Goal: Transaction & Acquisition: Purchase product/service

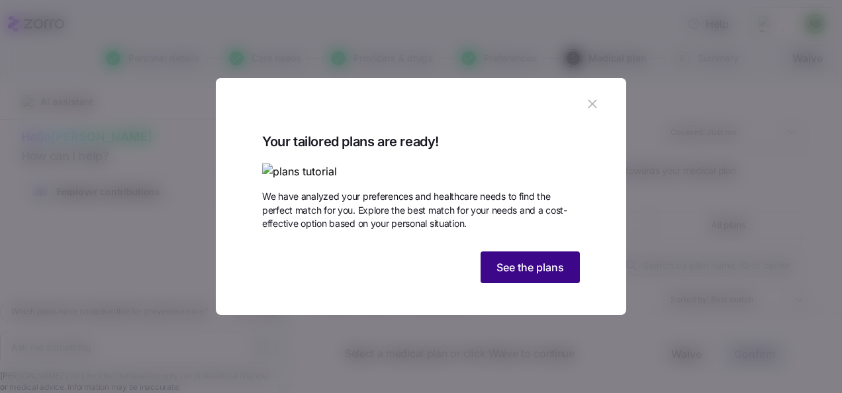
click at [526, 275] on span "See the plans" at bounding box center [531, 268] width 68 height 16
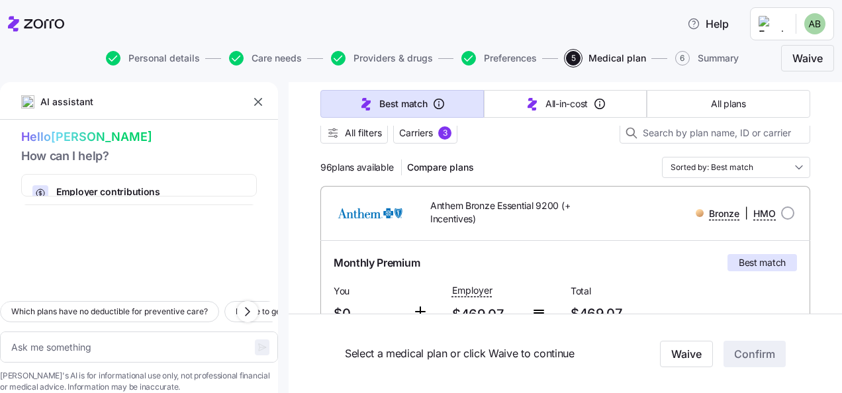
scroll to position [199, 0]
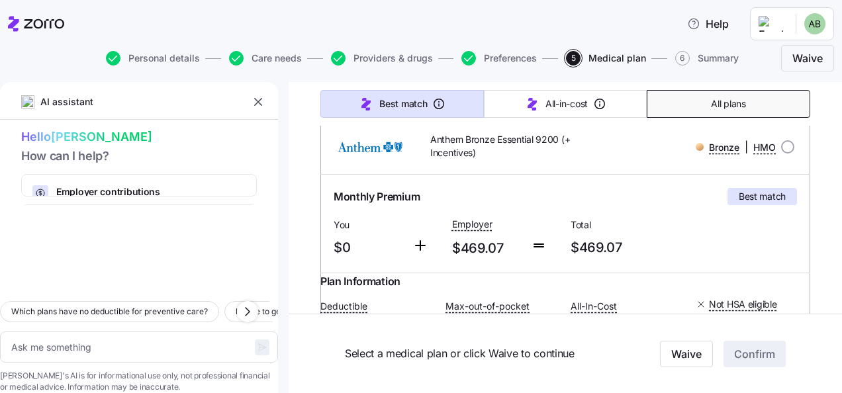
click at [720, 103] on span "All plans" at bounding box center [728, 103] width 34 height 13
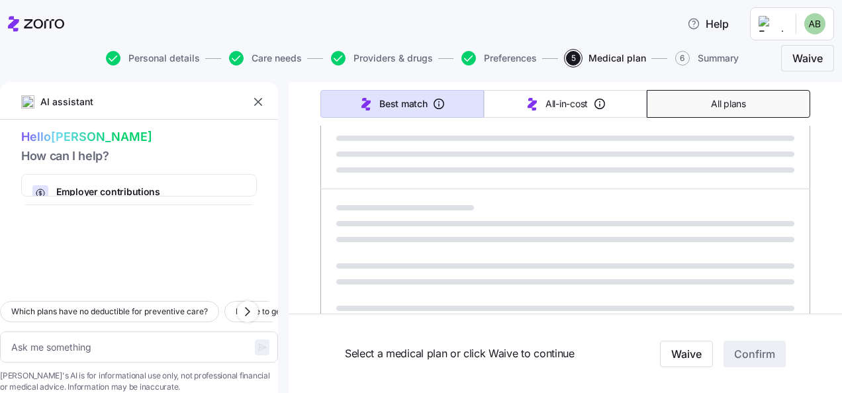
type textarea "x"
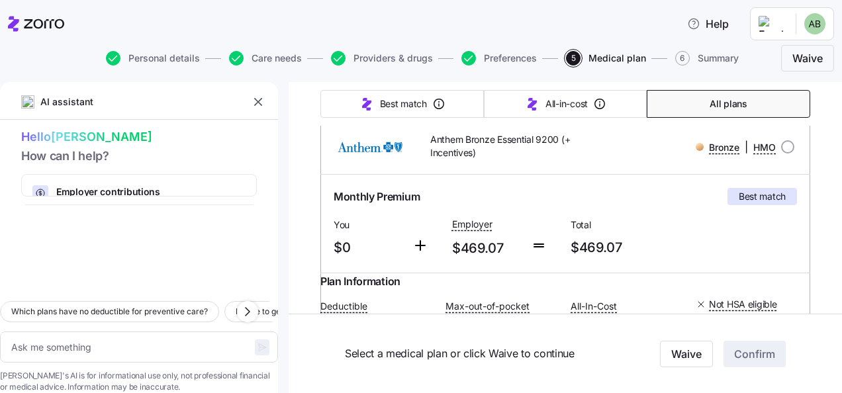
type input "Sorted by: Premium"
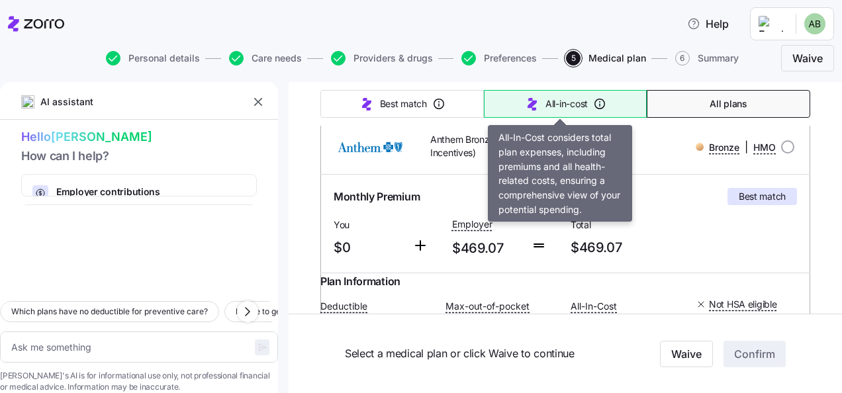
click at [556, 106] on span "All-in-cost" at bounding box center [567, 103] width 42 height 13
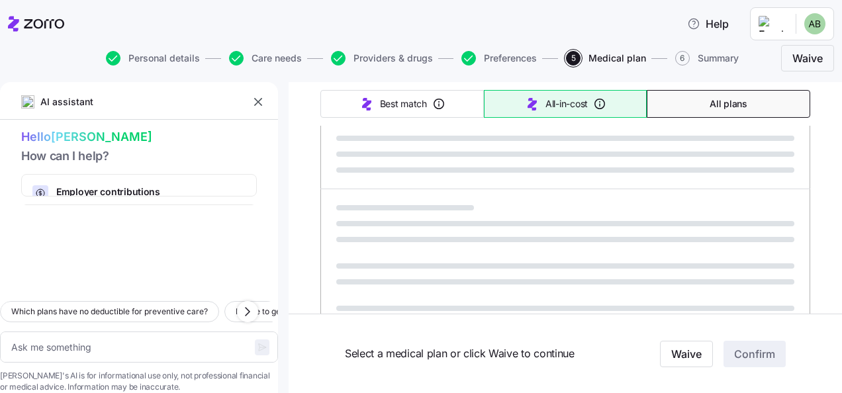
type textarea "x"
type input "Sorted by: All-in-cost"
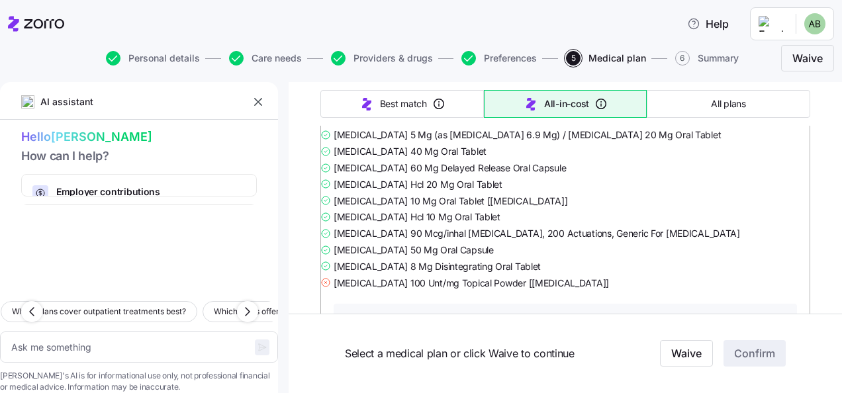
scroll to position [12383, 0]
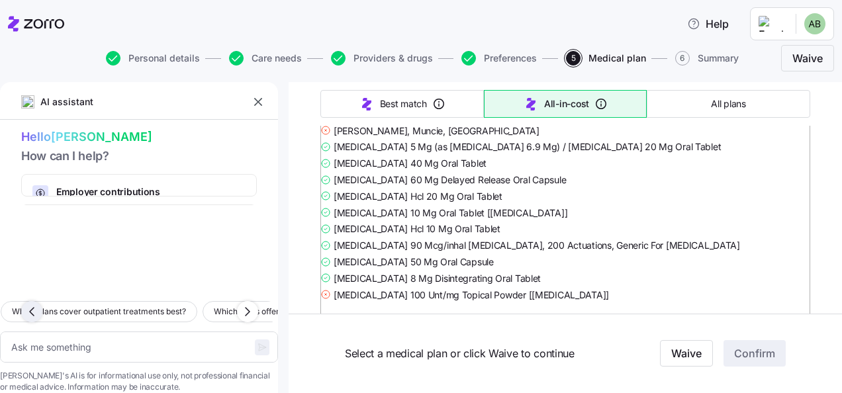
click at [38, 304] on icon "button" at bounding box center [32, 312] width 16 height 16
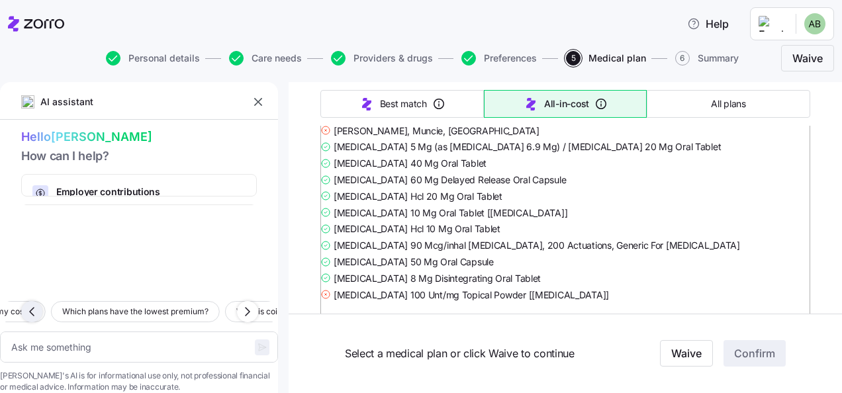
click at [38, 304] on icon "button" at bounding box center [32, 312] width 16 height 16
click at [38, 301] on div "Which plans have no deductible for preventive care? I'd like to get a live cons…" at bounding box center [139, 312] width 278 height 23
click at [38, 305] on span "Which plans have no deductible for preventive care?" at bounding box center [95, 311] width 197 height 13
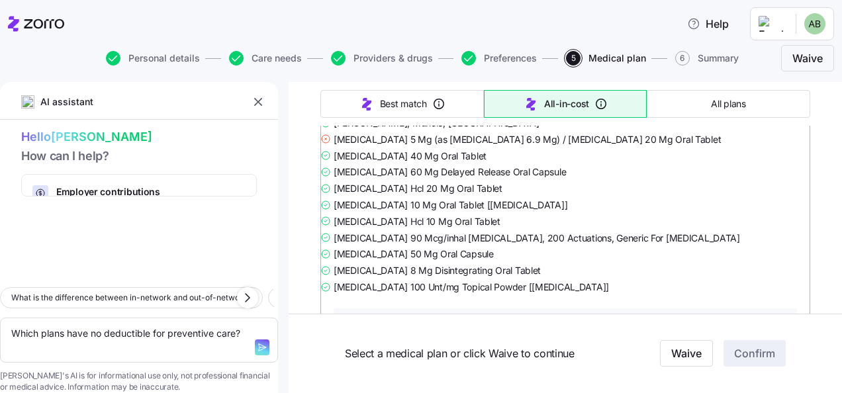
scroll to position [13508, 0]
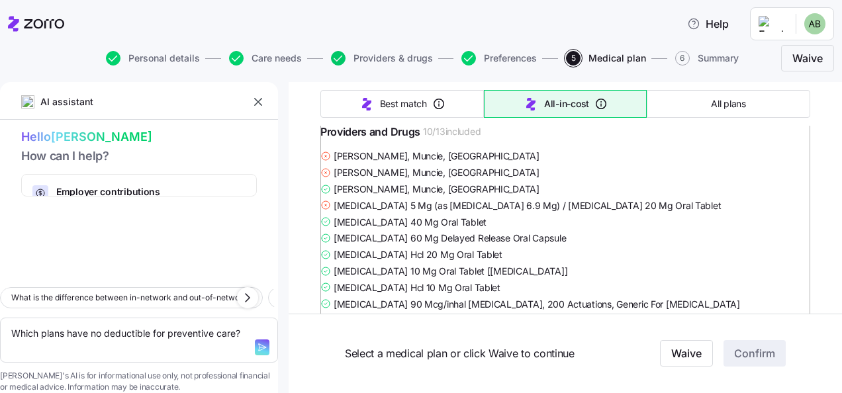
click at [342, 57] on icon "button" at bounding box center [338, 58] width 15 height 15
type textarea "x"
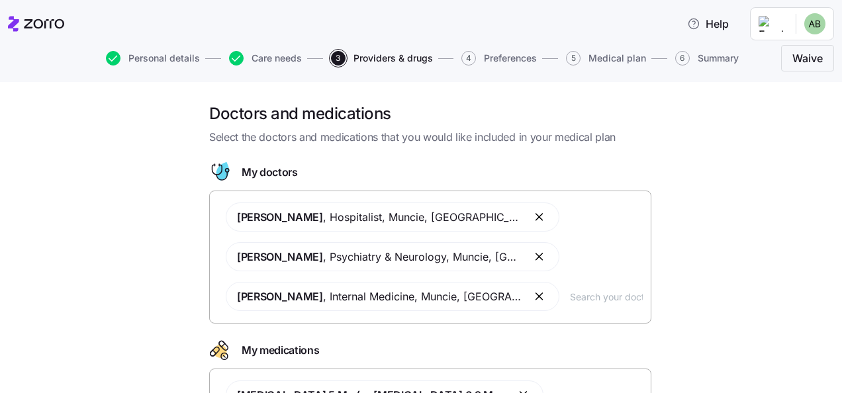
click at [570, 299] on input "text" at bounding box center [606, 296] width 73 height 15
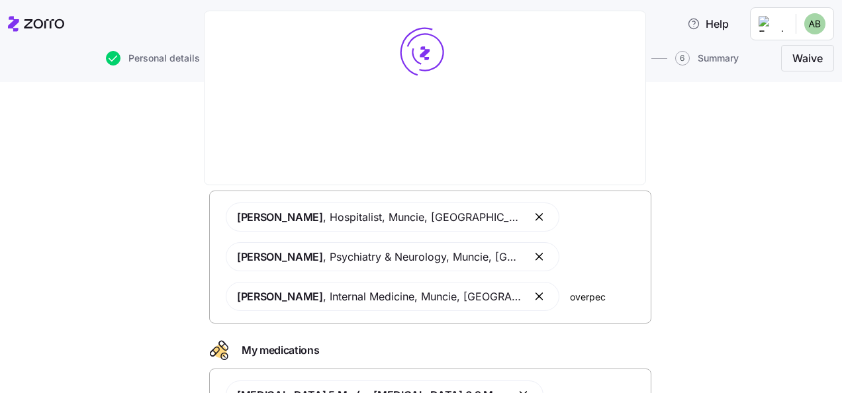
type input "[PERSON_NAME]"
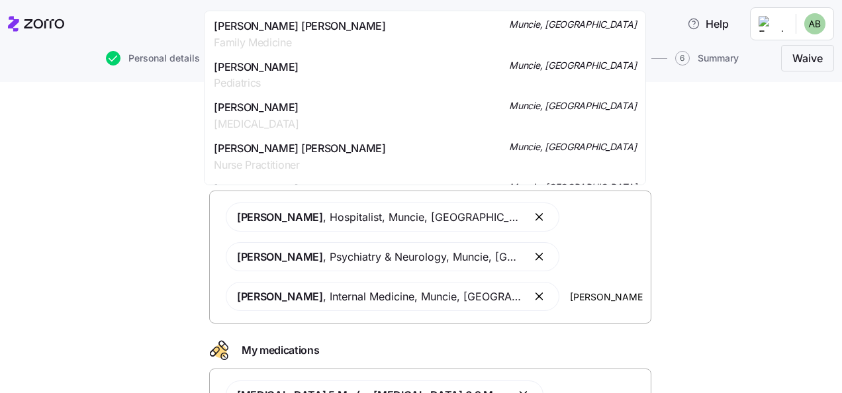
click at [305, 21] on span "[PERSON_NAME] [PERSON_NAME]" at bounding box center [300, 26] width 172 height 17
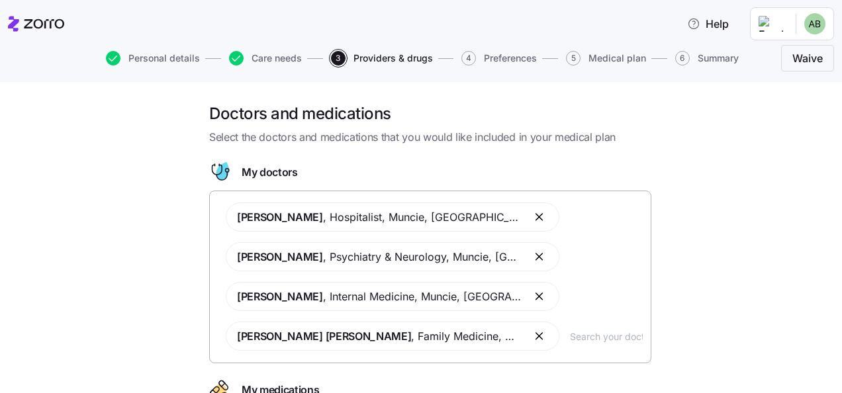
click at [596, 56] on span "Medical plan" at bounding box center [618, 58] width 58 height 9
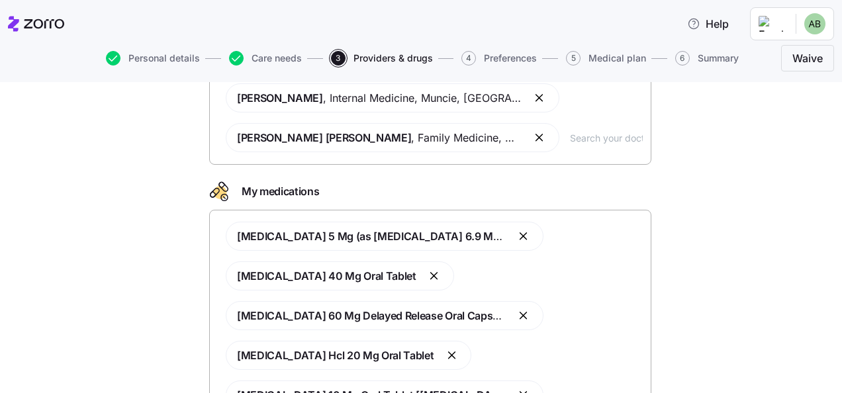
scroll to position [522, 0]
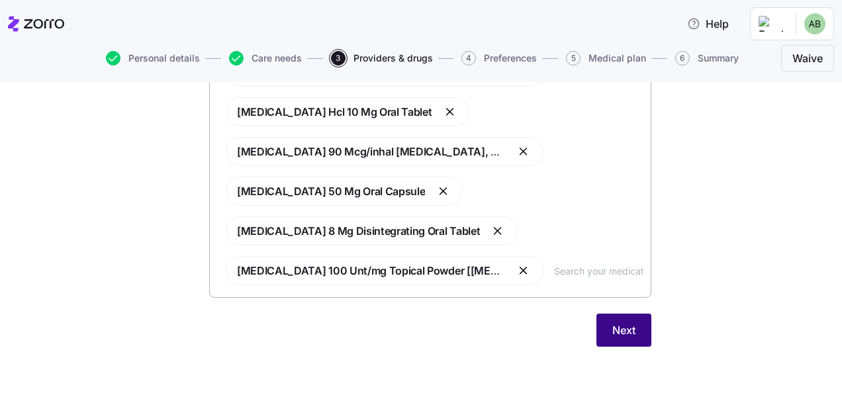
click at [620, 327] on span "Next" at bounding box center [624, 330] width 23 height 16
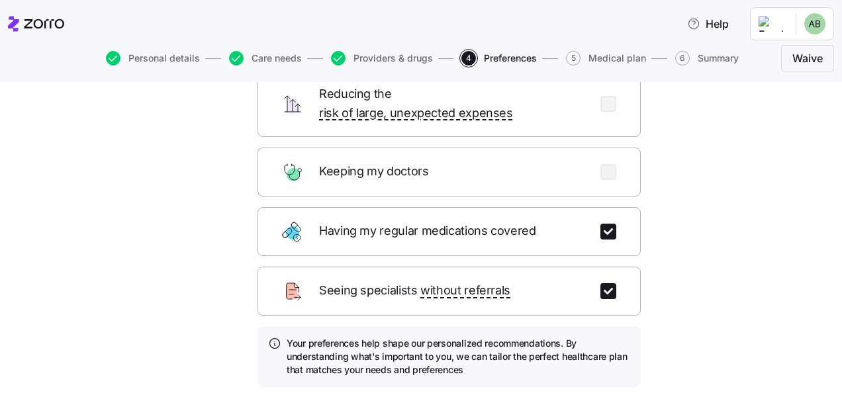
scroll to position [235, 0]
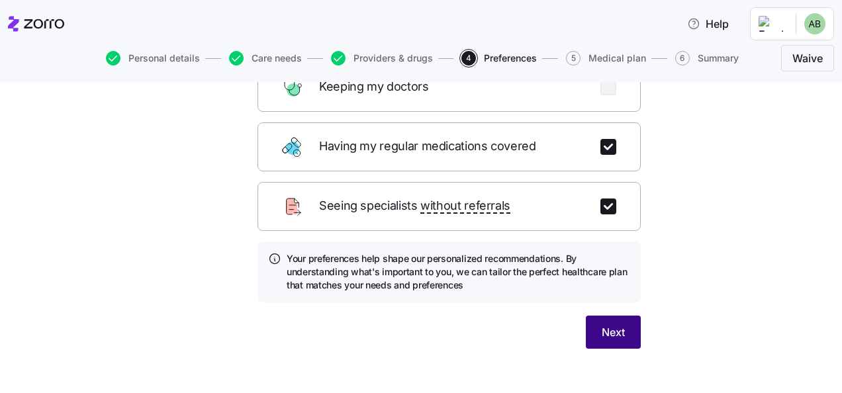
click at [625, 323] on button "Next" at bounding box center [613, 332] width 55 height 33
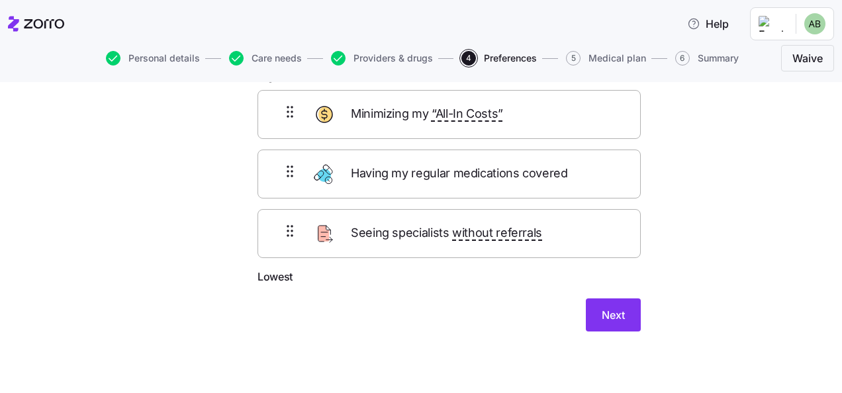
click at [612, 287] on form "Highest Minimizing my “All-In Costs” Having my regular medications covered Seei…" at bounding box center [449, 200] width 383 height 264
click at [605, 313] on span "Next" at bounding box center [613, 315] width 23 height 16
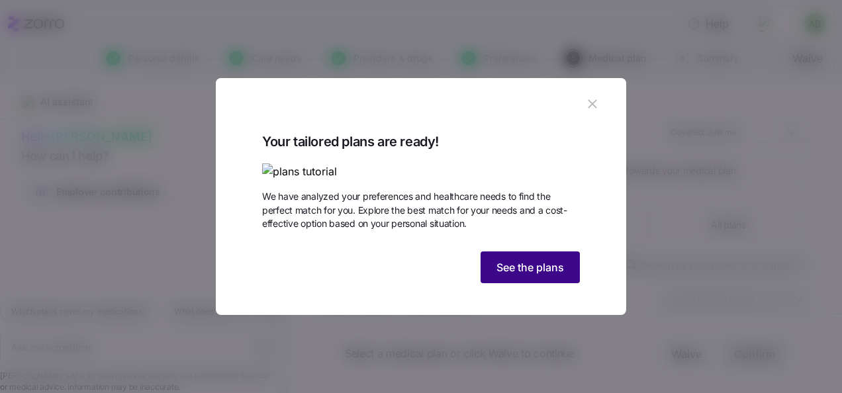
click at [514, 275] on span "See the plans" at bounding box center [531, 268] width 68 height 16
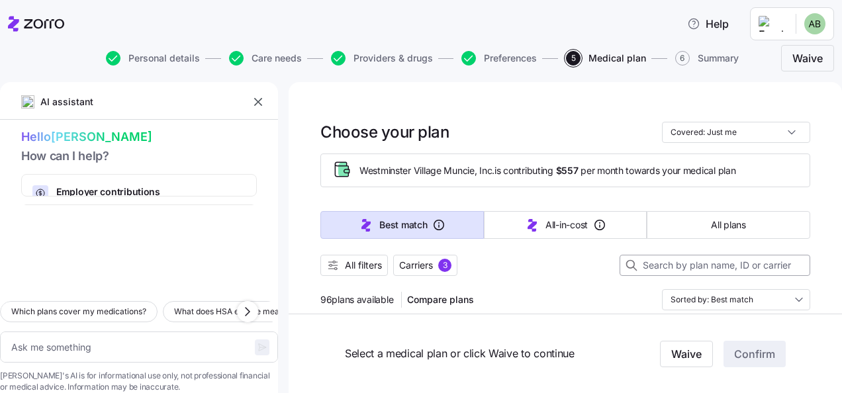
scroll to position [66, 0]
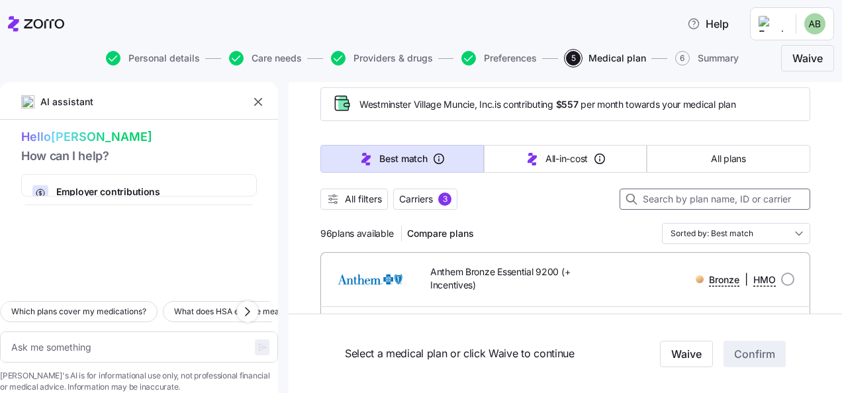
click at [652, 196] on input at bounding box center [715, 199] width 191 height 21
type textarea "x"
type input "a"
type textarea "x"
type input "an"
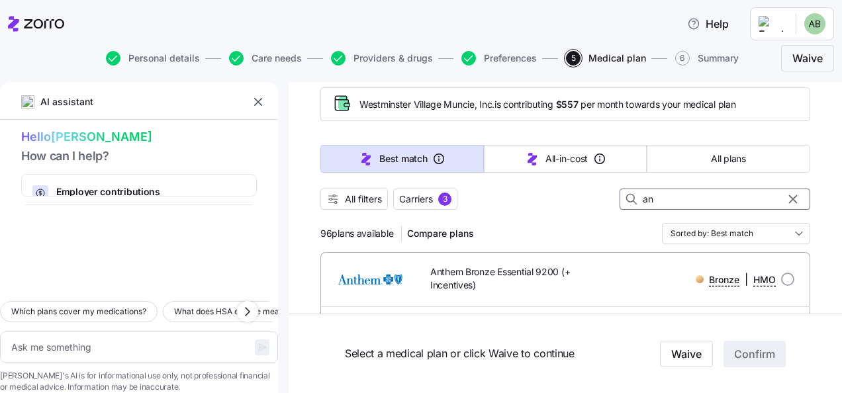
type textarea "x"
type input "ant"
type textarea "x"
type input "anth"
type textarea "x"
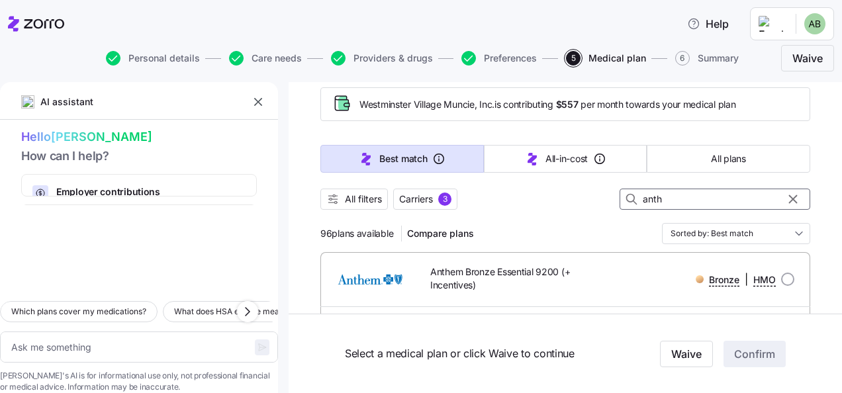
type input "anthe"
type textarea "x"
type input "anthem"
click at [420, 199] on span "Carriers" at bounding box center [416, 199] width 34 height 13
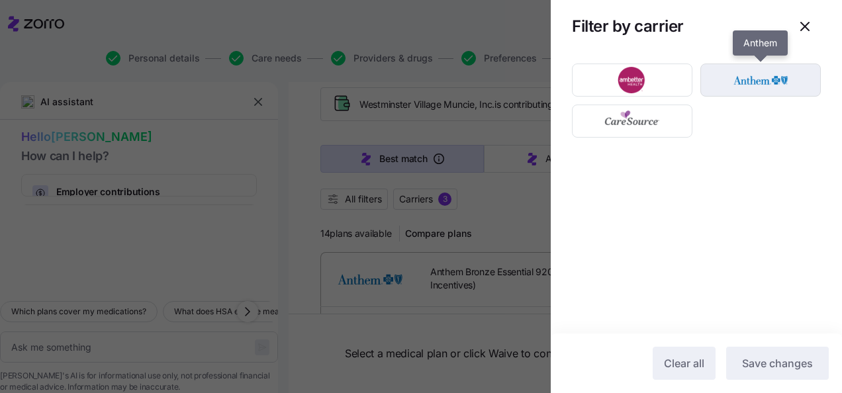
click at [746, 81] on img "button" at bounding box center [760, 80] width 97 height 26
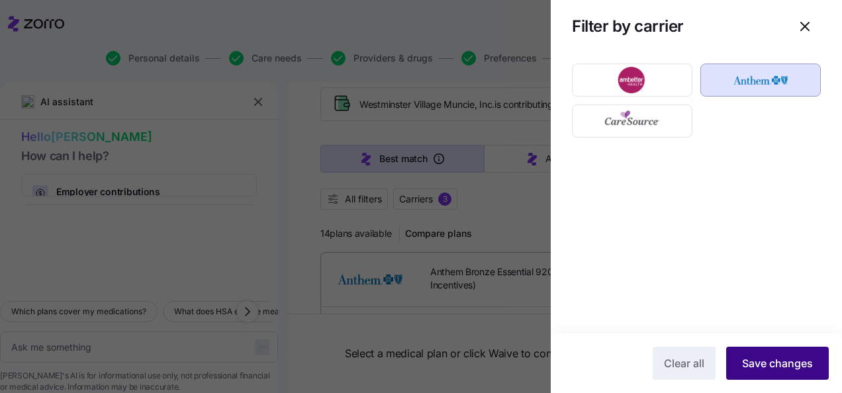
click at [775, 362] on span "Save changes" at bounding box center [777, 364] width 71 height 16
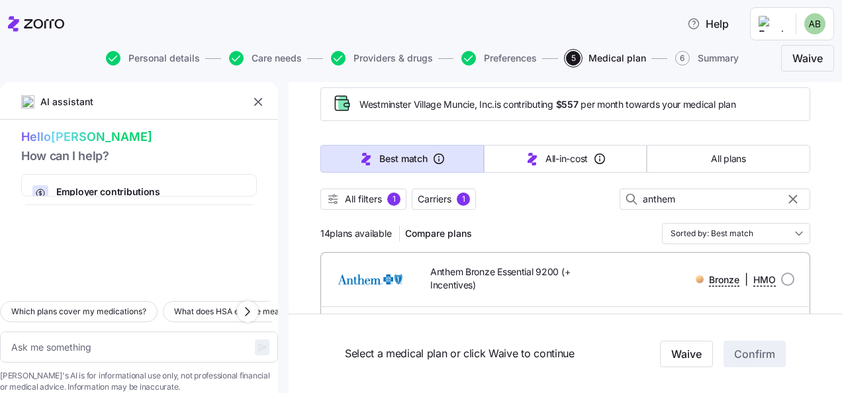
scroll to position [132, 0]
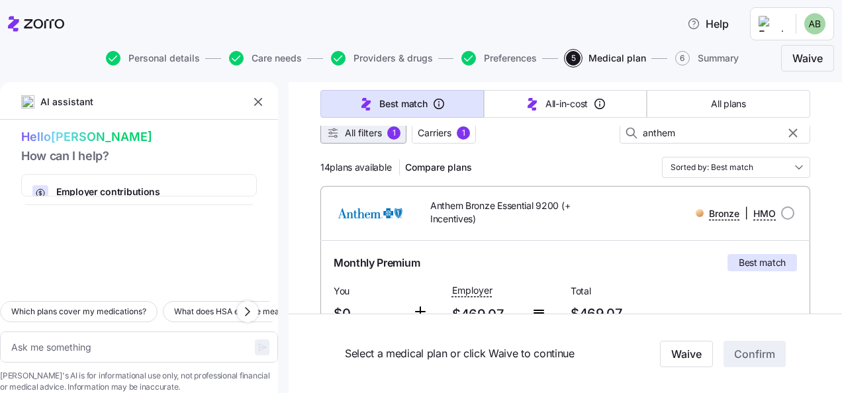
click at [371, 138] on span "All filters" at bounding box center [363, 132] width 37 height 13
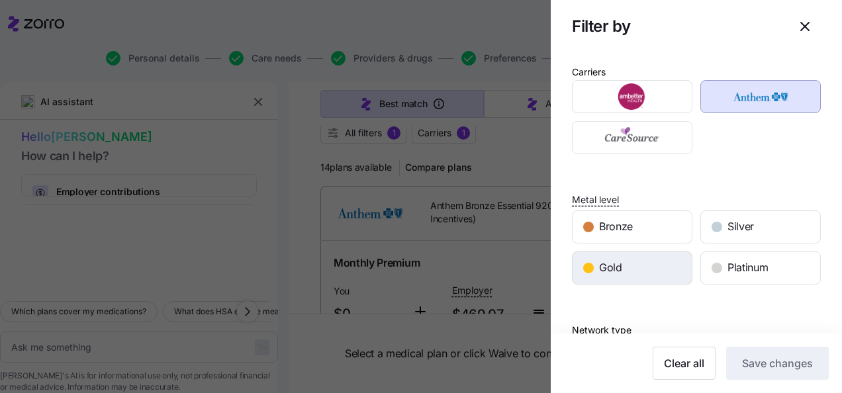
click at [641, 266] on div "Gold" at bounding box center [632, 268] width 119 height 32
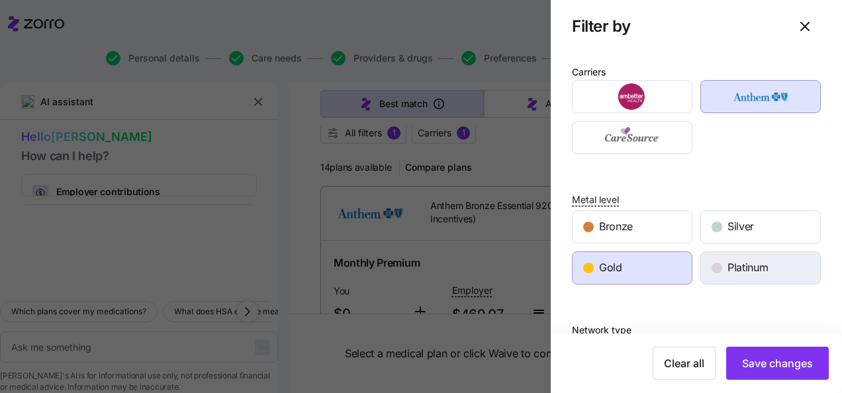
click at [776, 268] on div "Platinum" at bounding box center [760, 268] width 119 height 32
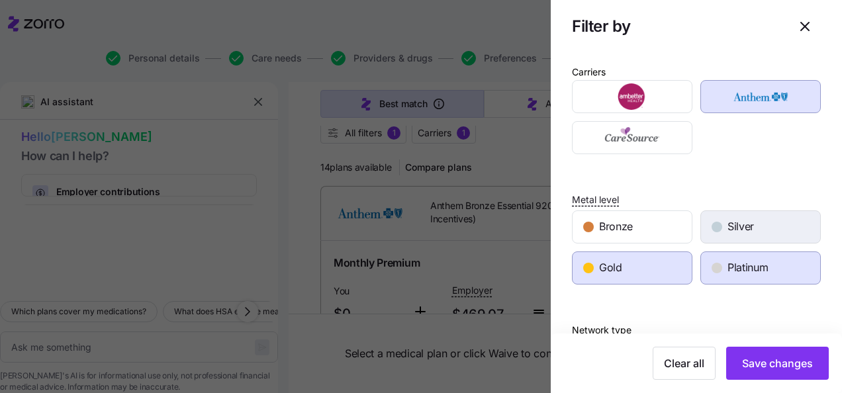
click at [774, 229] on div "Silver" at bounding box center [760, 227] width 119 height 32
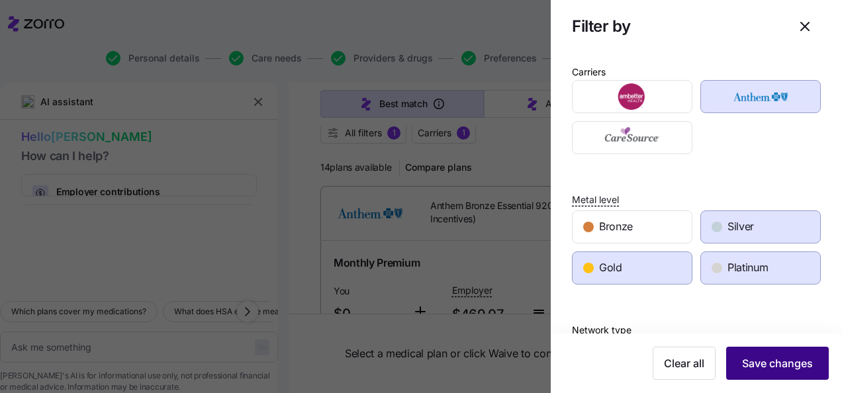
click at [787, 358] on span "Save changes" at bounding box center [777, 364] width 71 height 16
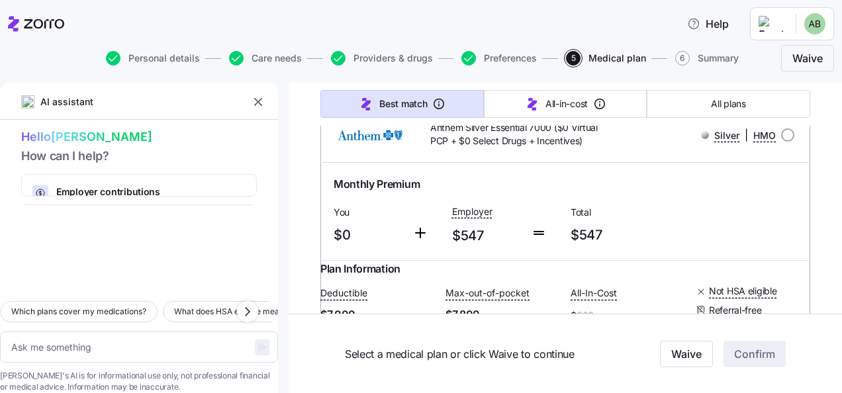
scroll to position [0, 0]
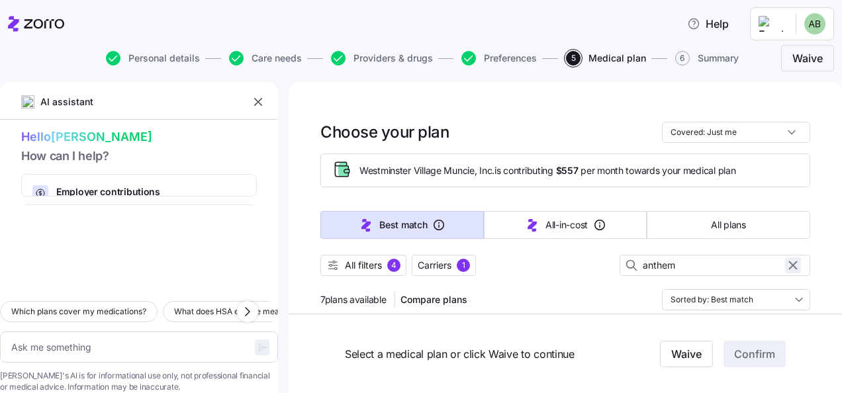
click at [790, 264] on icon "button" at bounding box center [793, 265] width 7 height 7
type textarea "x"
click at [393, 264] on div "4" at bounding box center [393, 265] width 13 height 13
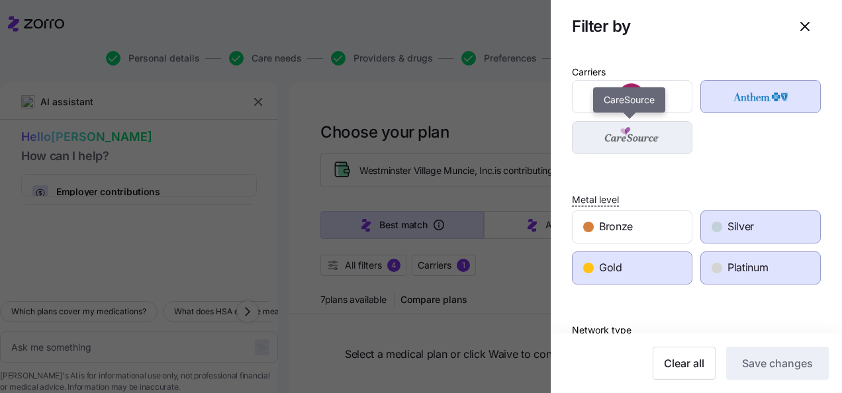
click at [644, 139] on img "button" at bounding box center [632, 137] width 97 height 26
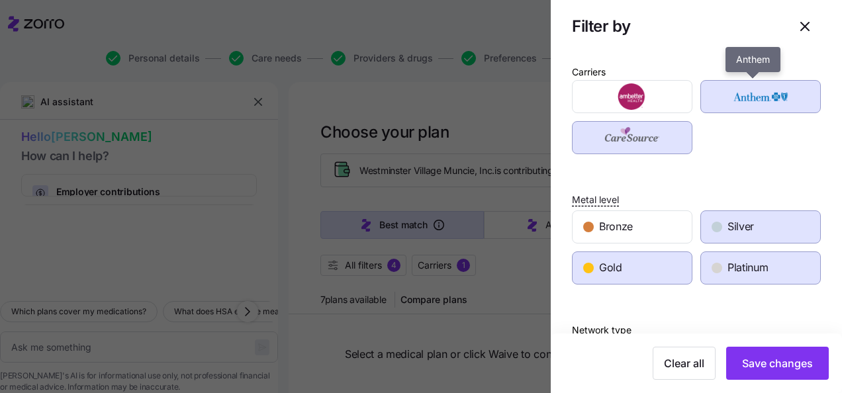
click at [712, 99] on img "button" at bounding box center [760, 96] width 97 height 26
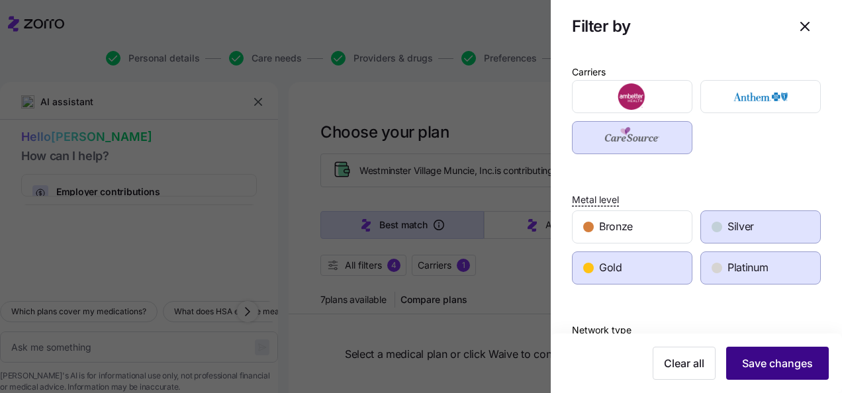
click at [776, 368] on span "Save changes" at bounding box center [777, 364] width 71 height 16
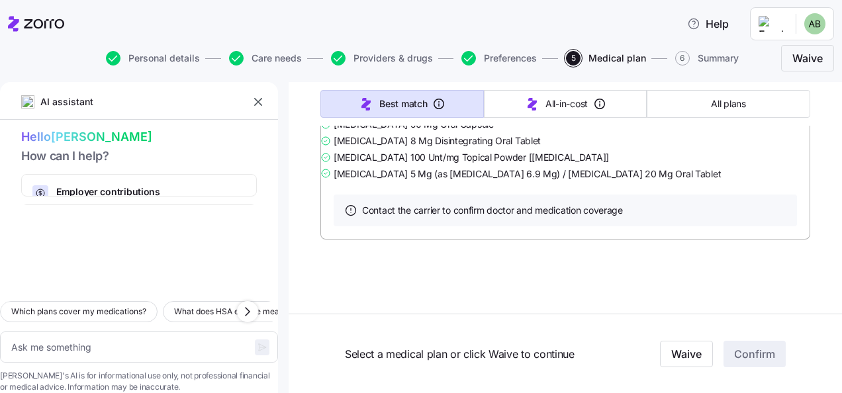
scroll to position [13221, 0]
click at [700, 101] on button "All plans" at bounding box center [729, 104] width 164 height 28
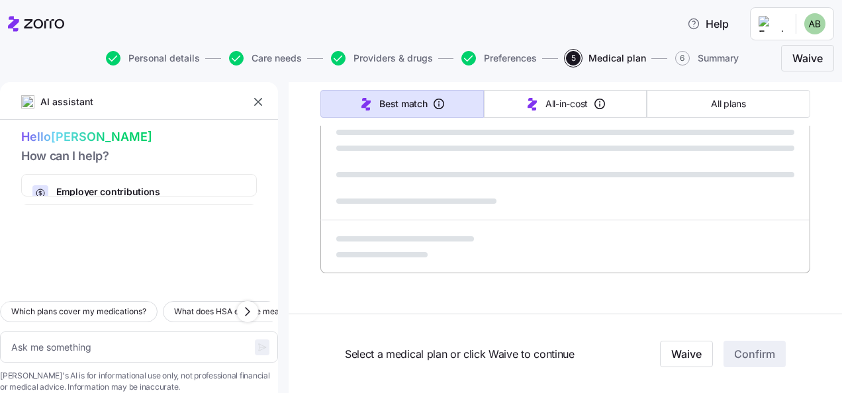
type textarea "x"
type input "Sorted by: Premium"
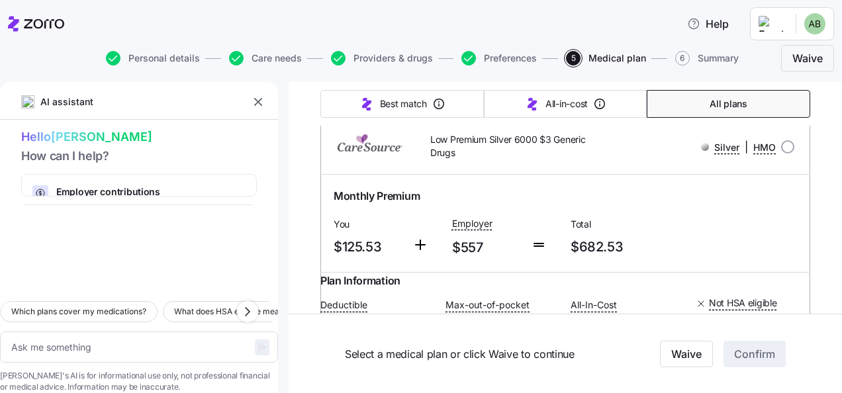
scroll to position [132, 0]
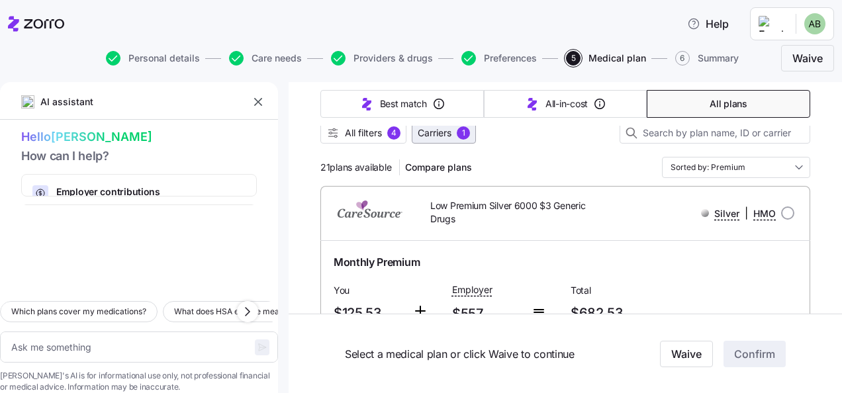
click at [434, 134] on span "Carriers" at bounding box center [435, 132] width 34 height 13
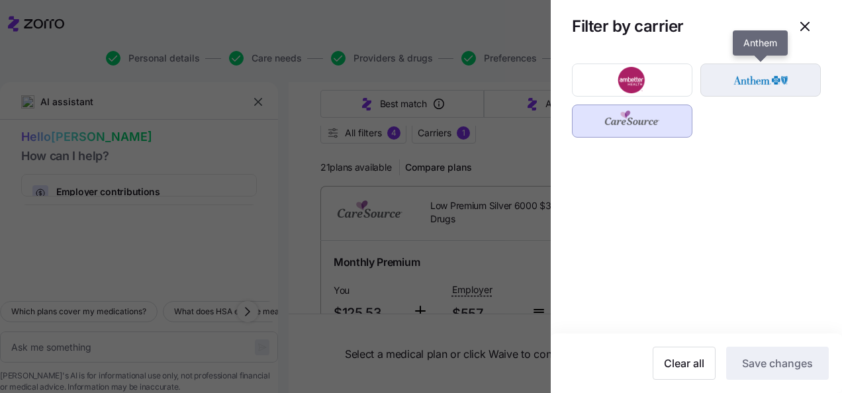
click at [738, 83] on img "button" at bounding box center [760, 80] width 97 height 26
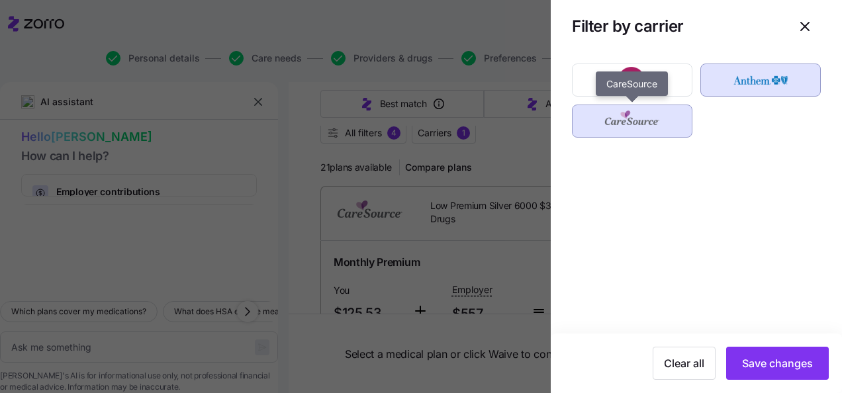
click at [613, 132] on img "button" at bounding box center [632, 121] width 97 height 26
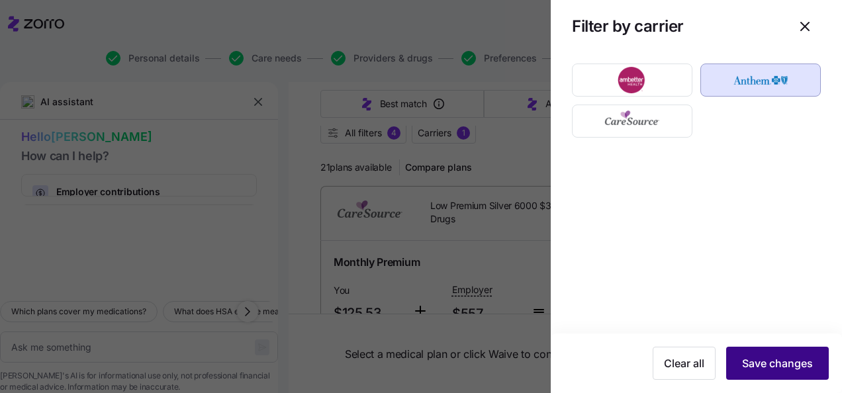
click at [796, 362] on span "Save changes" at bounding box center [777, 364] width 71 height 16
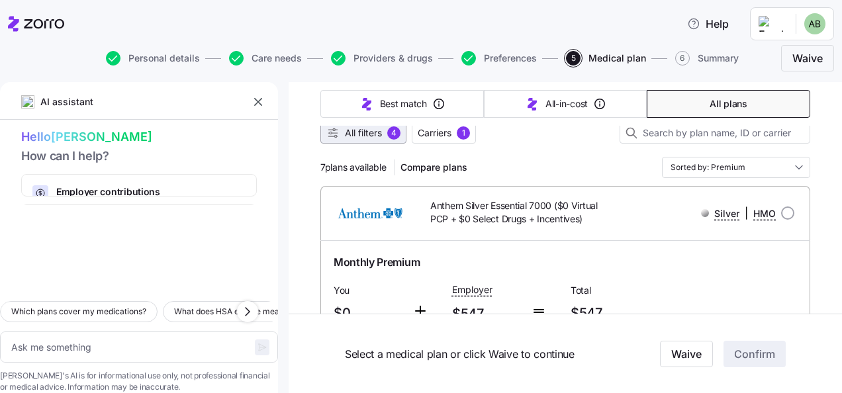
click at [381, 132] on span "All filters" at bounding box center [363, 132] width 37 height 13
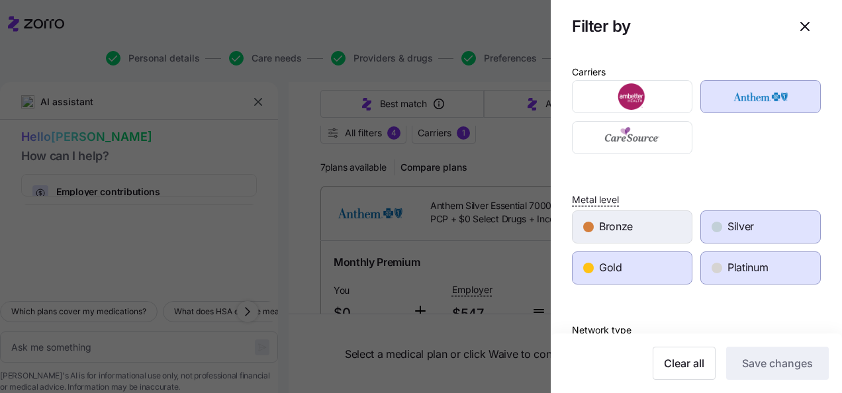
click at [616, 224] on span "Bronze" at bounding box center [616, 227] width 34 height 17
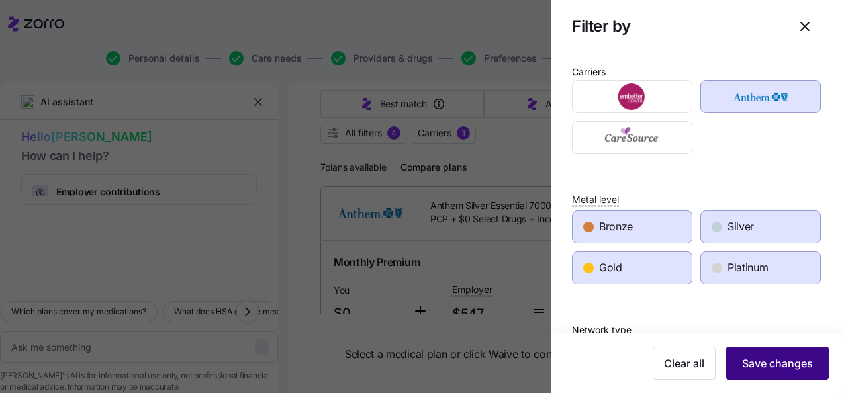
click at [779, 370] on span "Save changes" at bounding box center [777, 364] width 71 height 16
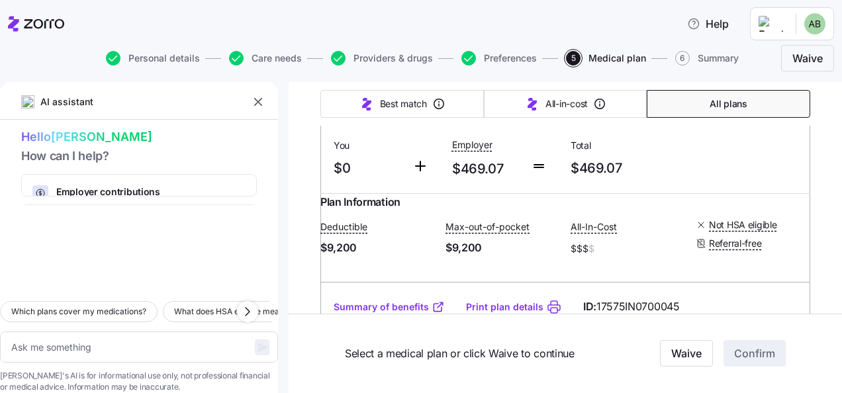
scroll to position [0, 0]
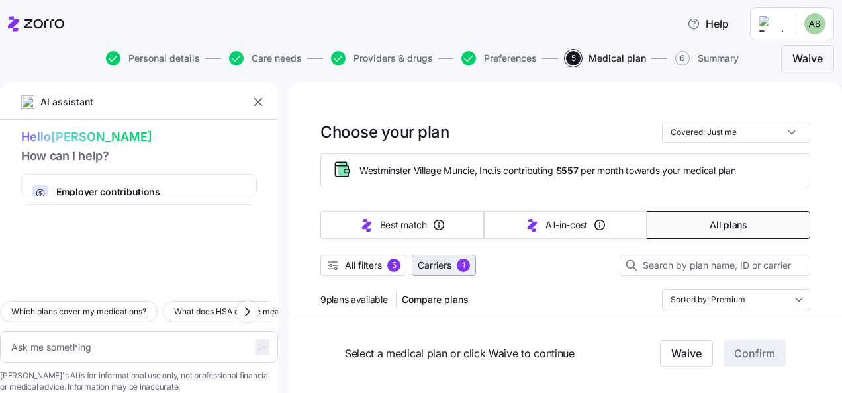
click at [443, 263] on span "Carriers" at bounding box center [435, 265] width 34 height 13
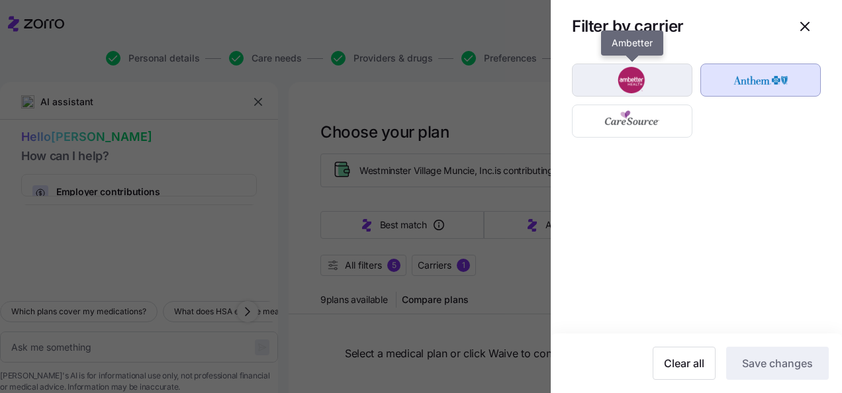
click at [657, 87] on img "button" at bounding box center [632, 80] width 97 height 26
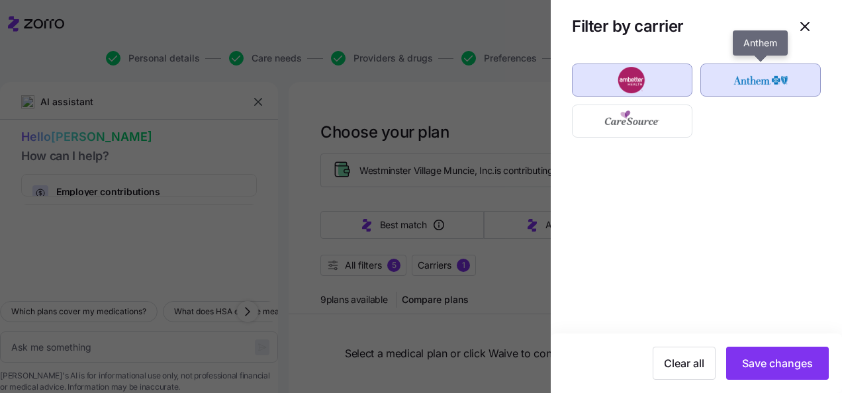
click at [760, 79] on img "button" at bounding box center [760, 80] width 97 height 26
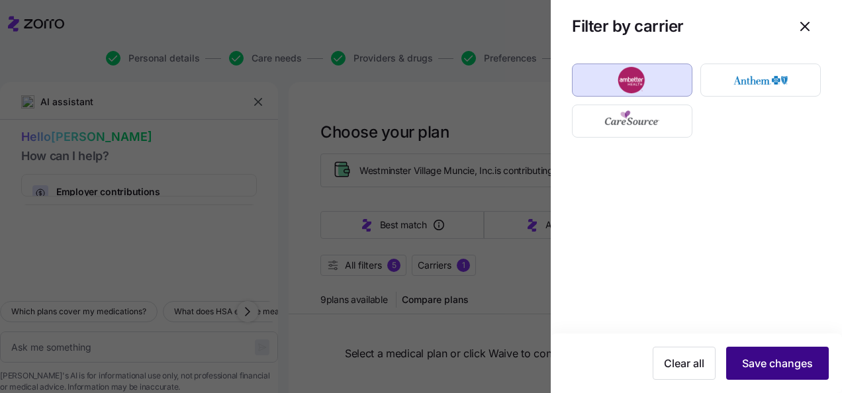
click at [769, 362] on span "Save changes" at bounding box center [777, 364] width 71 height 16
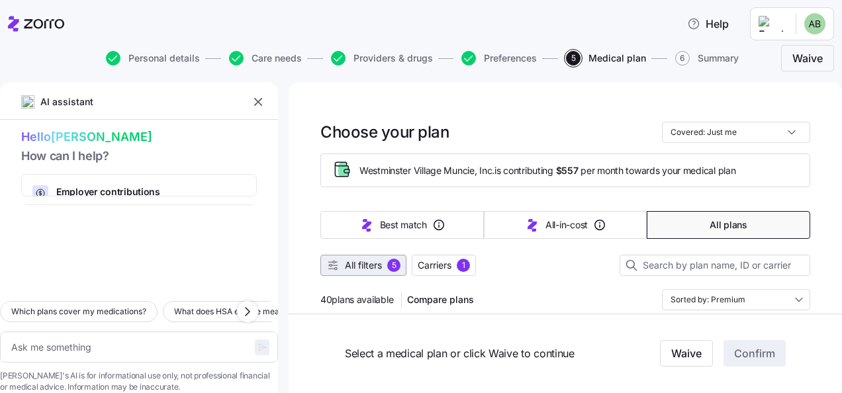
click at [385, 268] on span "All filters 5" at bounding box center [363, 265] width 74 height 13
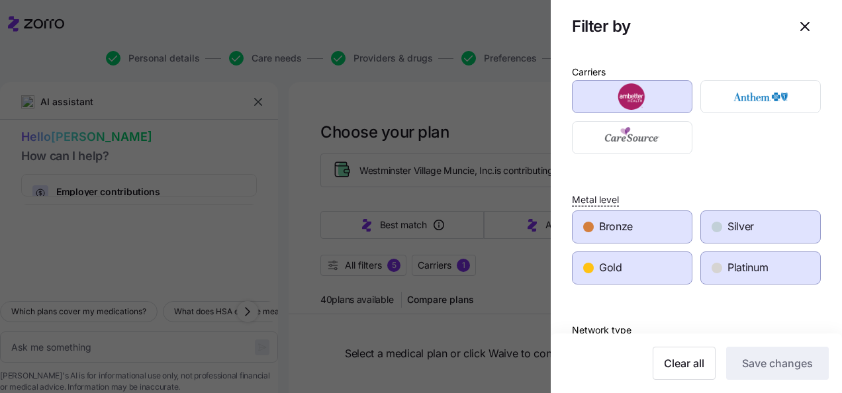
click at [648, 228] on div "Bronze" at bounding box center [632, 227] width 119 height 32
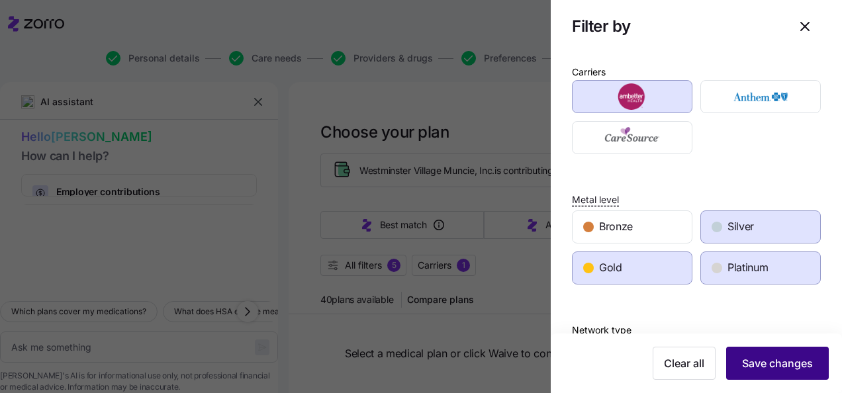
click at [764, 367] on span "Save changes" at bounding box center [777, 364] width 71 height 16
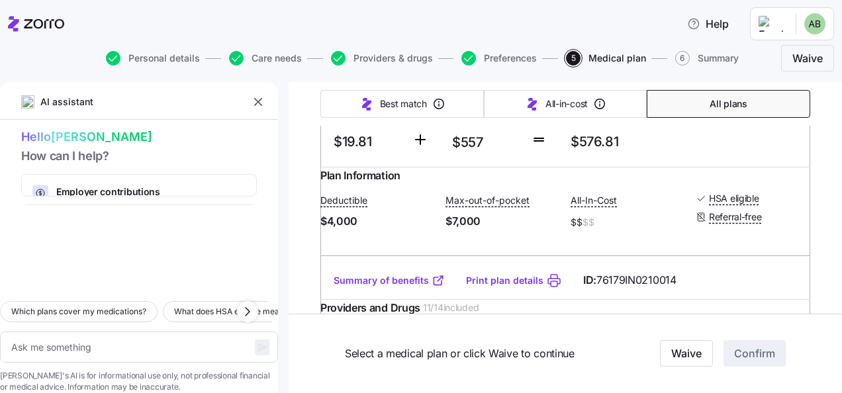
scroll to position [4569, 0]
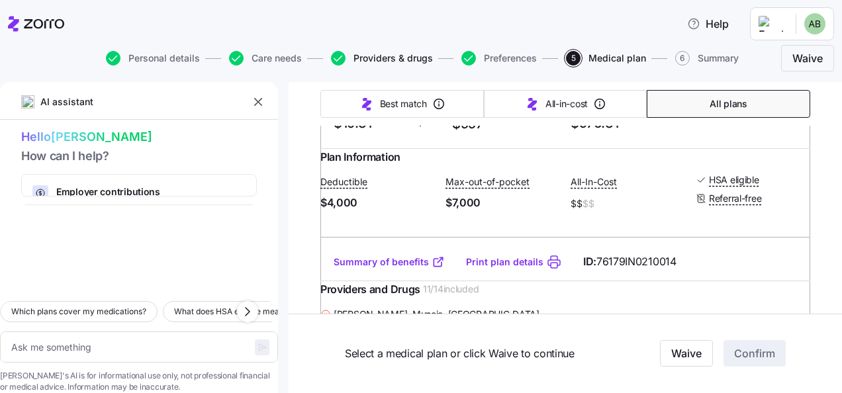
click at [368, 57] on span "Providers & drugs" at bounding box center [393, 58] width 79 height 9
type textarea "x"
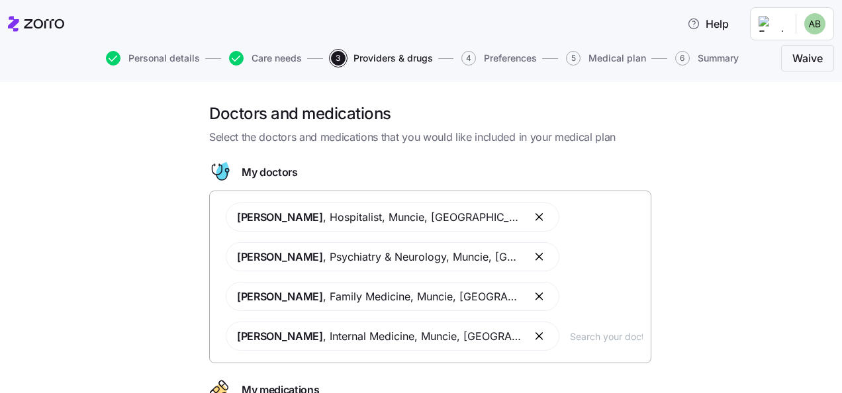
click at [570, 340] on input "text" at bounding box center [606, 336] width 73 height 15
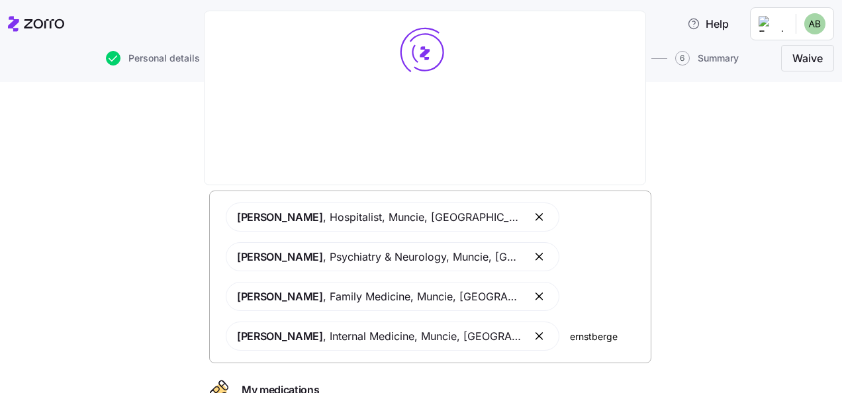
type input "[PERSON_NAME]"
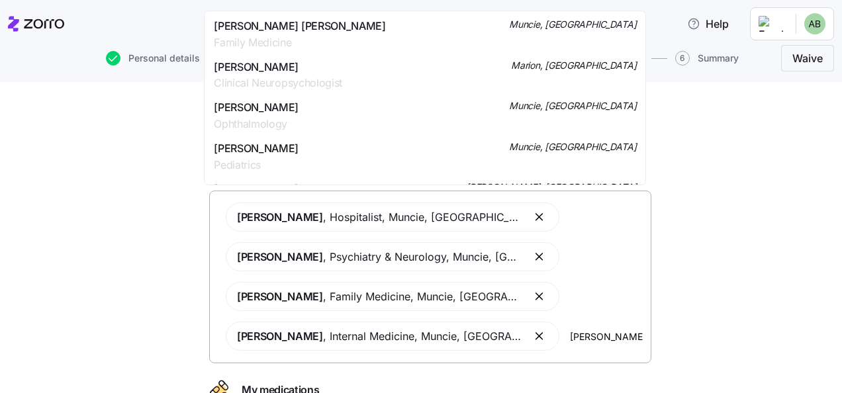
click at [301, 26] on span "[PERSON_NAME] [PERSON_NAME]" at bounding box center [300, 26] width 172 height 17
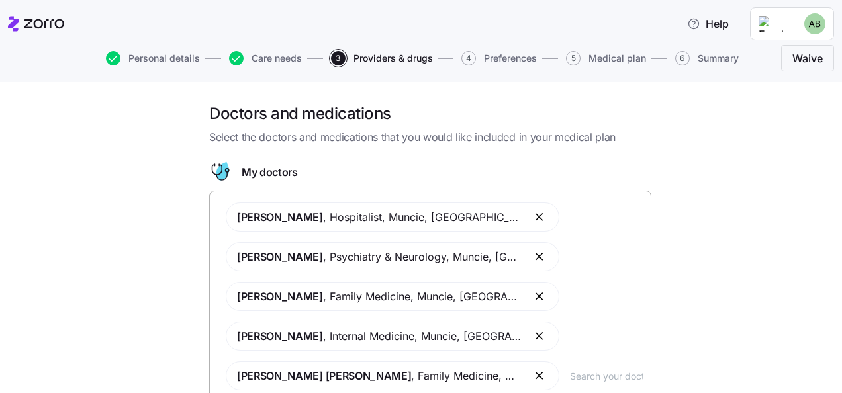
click at [611, 57] on span "Medical plan" at bounding box center [618, 58] width 58 height 9
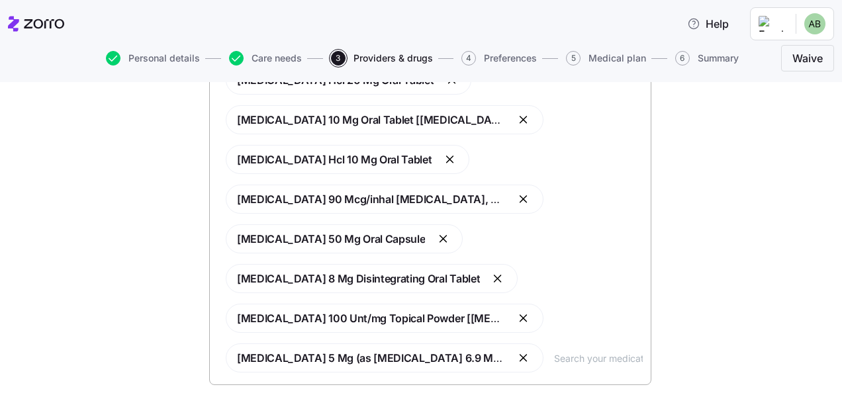
scroll to position [530, 0]
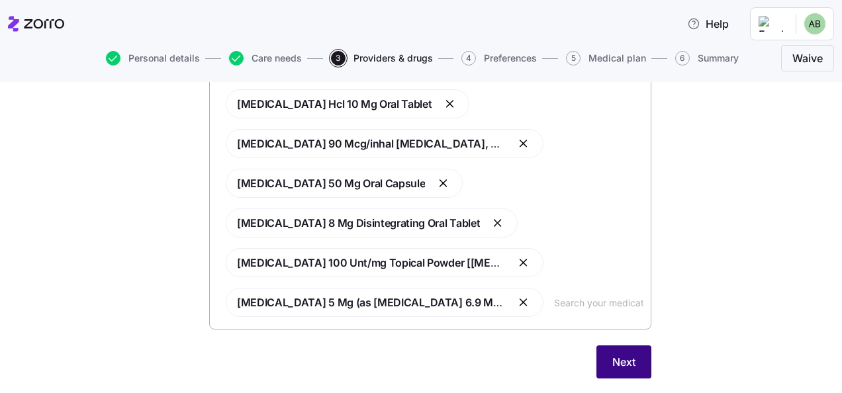
click at [633, 368] on button "Next" at bounding box center [624, 362] width 55 height 33
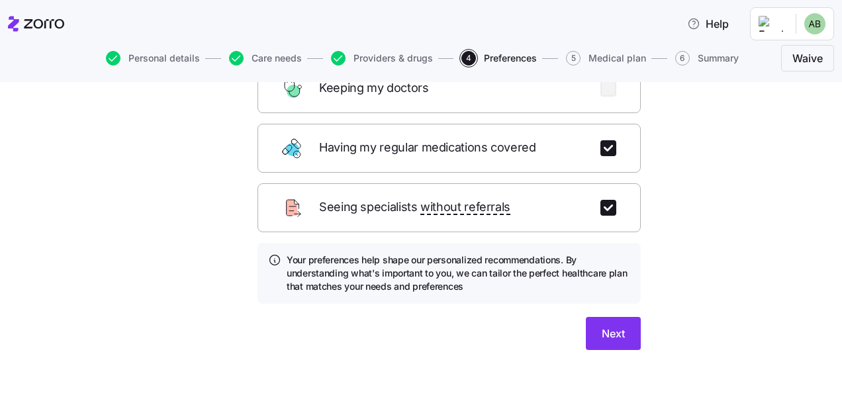
scroll to position [235, 0]
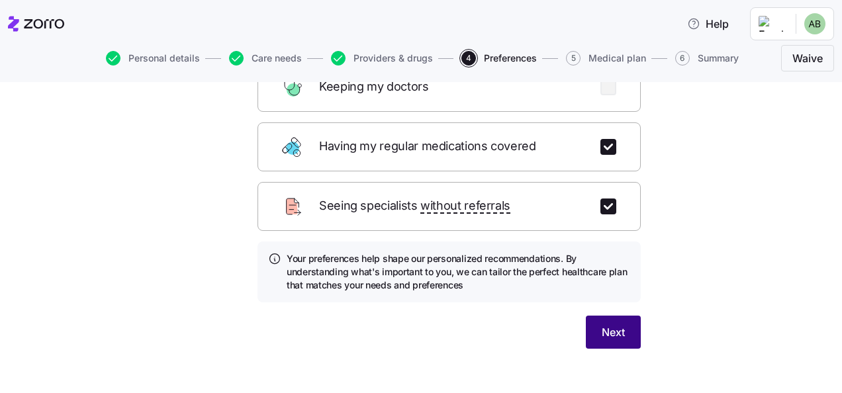
click at [618, 324] on span "Next" at bounding box center [613, 332] width 23 height 16
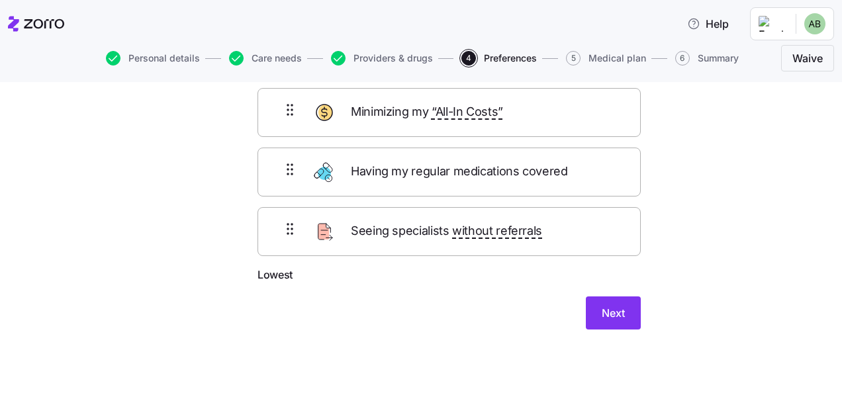
scroll to position [93, 0]
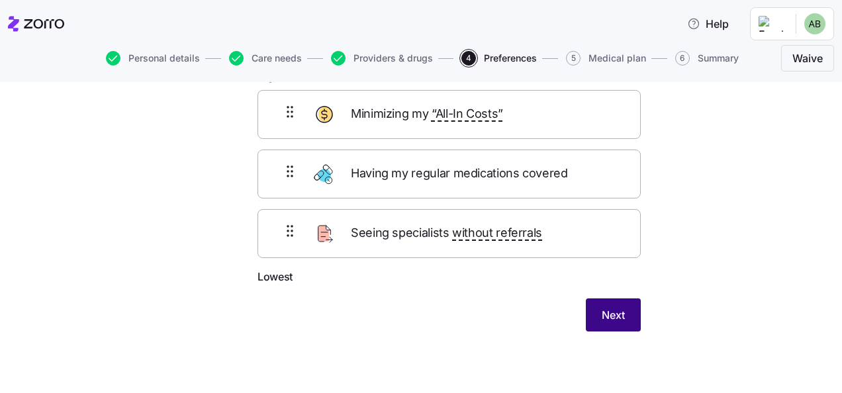
click at [608, 316] on span "Next" at bounding box center [613, 315] width 23 height 16
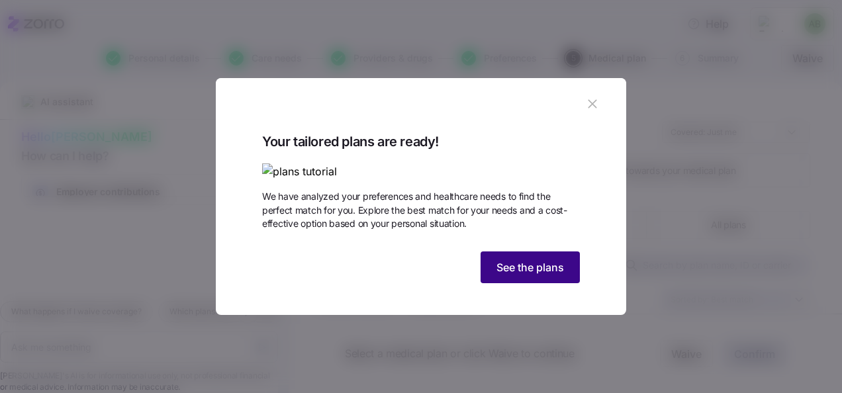
click at [556, 275] on span "See the plans" at bounding box center [531, 268] width 68 height 16
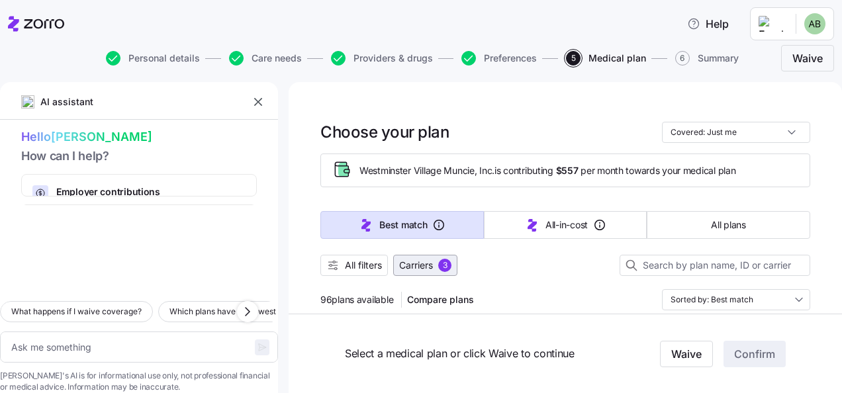
click at [448, 267] on div "3" at bounding box center [444, 265] width 13 height 13
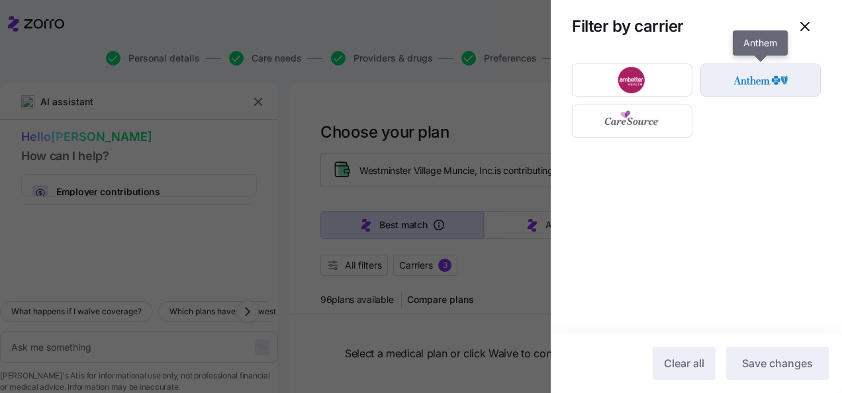
click at [740, 87] on img "button" at bounding box center [760, 80] width 97 height 26
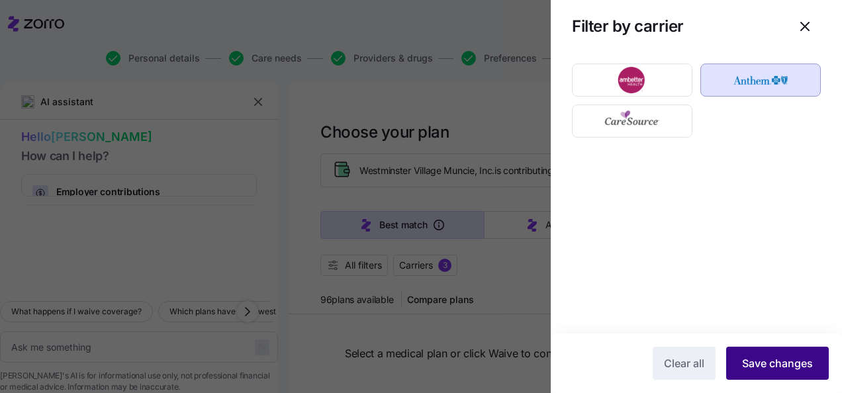
click at [756, 364] on span "Save changes" at bounding box center [777, 364] width 71 height 16
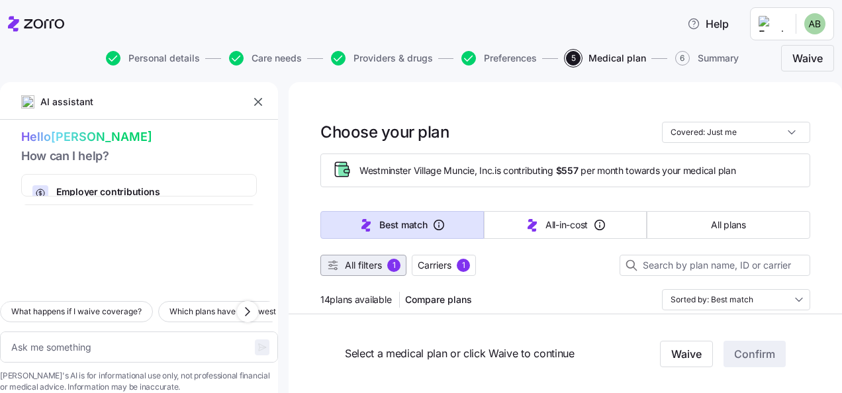
click at [397, 264] on div "1" at bounding box center [393, 265] width 13 height 13
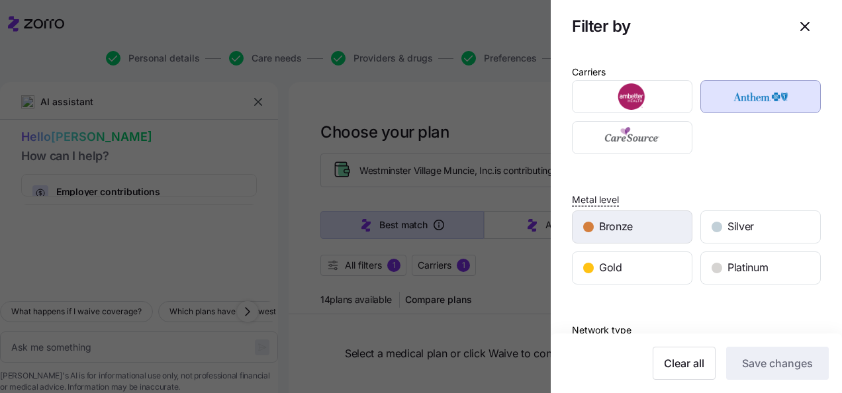
click at [662, 229] on div "Bronze" at bounding box center [632, 227] width 119 height 32
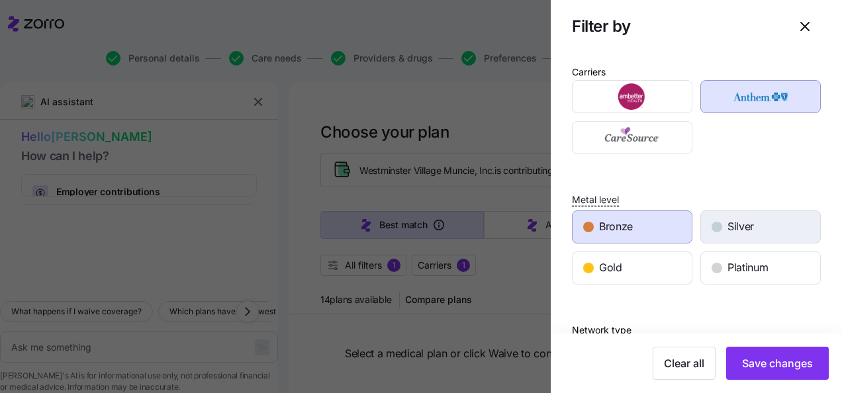
click at [713, 226] on div "button" at bounding box center [717, 227] width 11 height 11
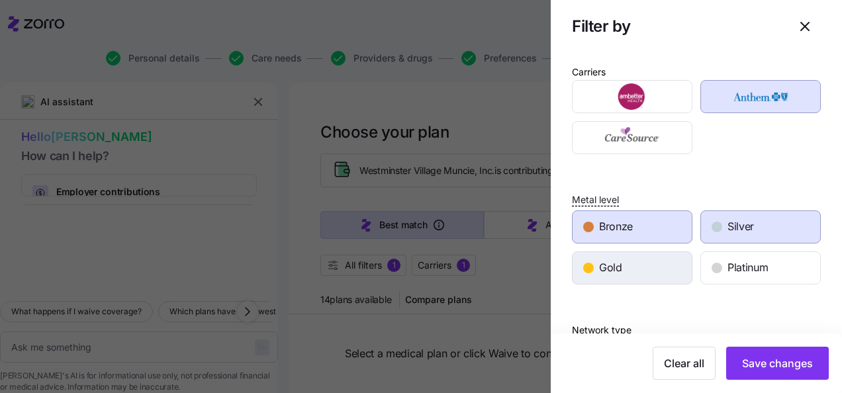
click at [654, 269] on div "Gold" at bounding box center [632, 268] width 119 height 32
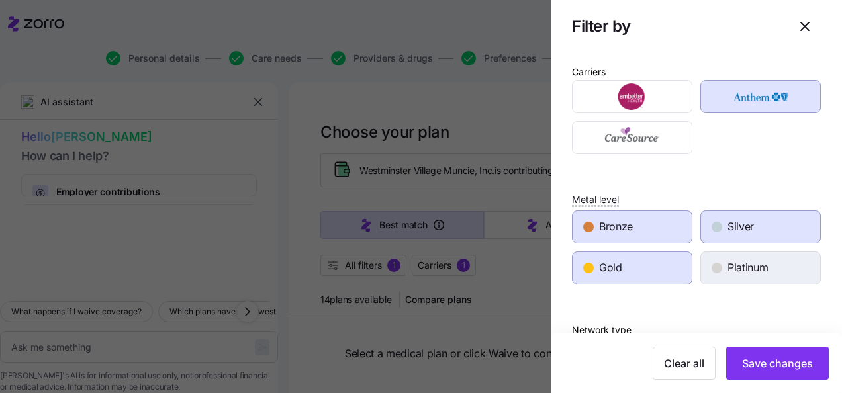
click at [730, 262] on span "Platinum" at bounding box center [748, 268] width 40 height 17
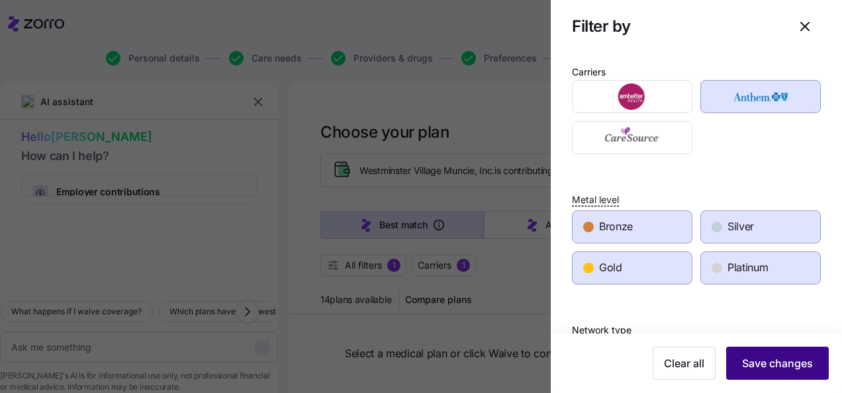
click at [775, 368] on span "Save changes" at bounding box center [777, 364] width 71 height 16
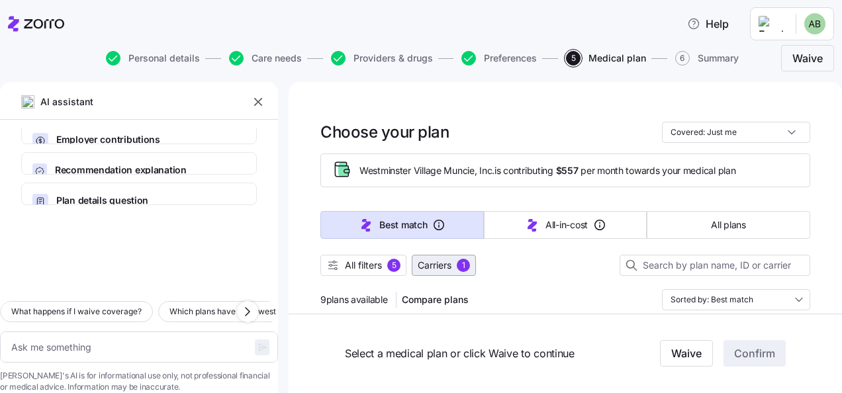
click at [467, 266] on div "1" at bounding box center [463, 265] width 13 height 13
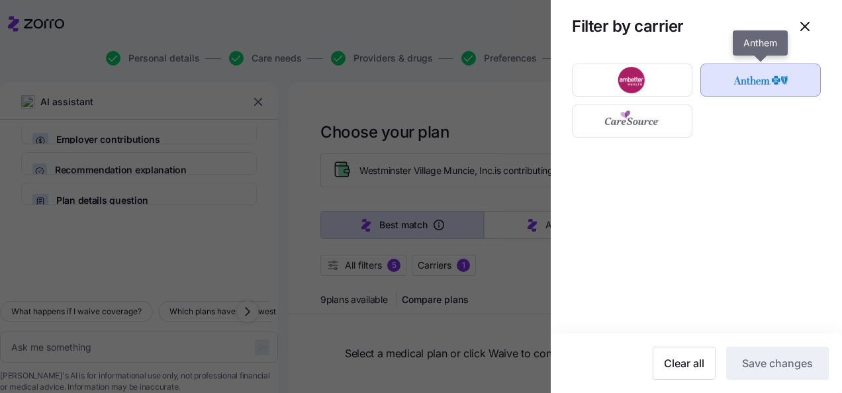
click at [736, 72] on img "button" at bounding box center [760, 80] width 97 height 26
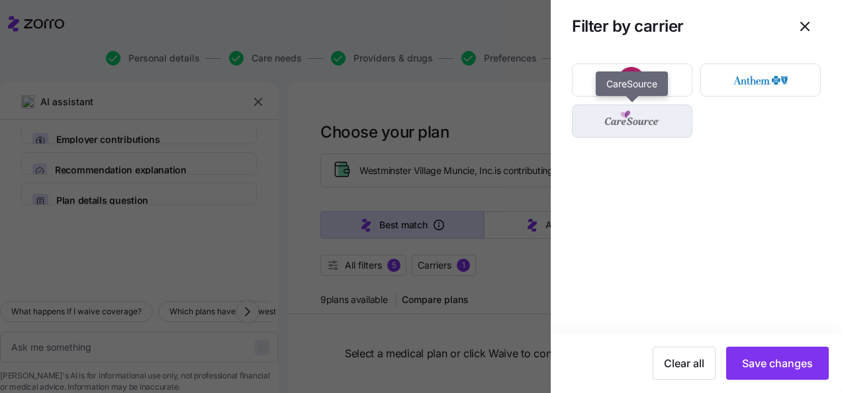
click at [674, 119] on img "button" at bounding box center [632, 121] width 97 height 26
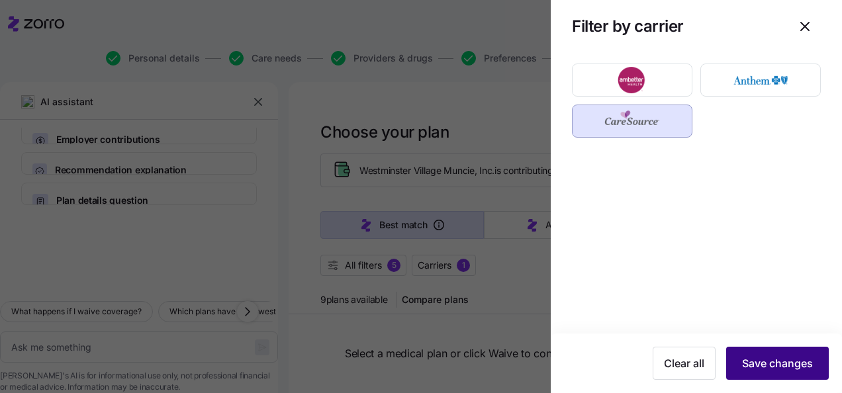
click at [807, 368] on span "Save changes" at bounding box center [777, 364] width 71 height 16
type textarea "x"
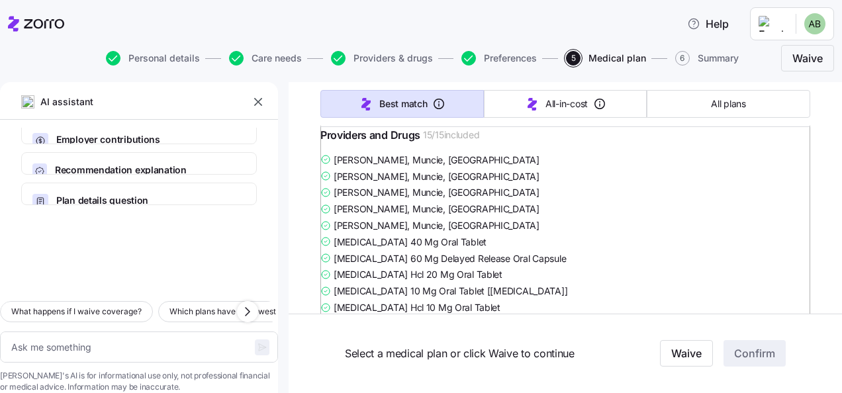
scroll to position [4238, 0]
